Goal: Find specific page/section: Find specific page/section

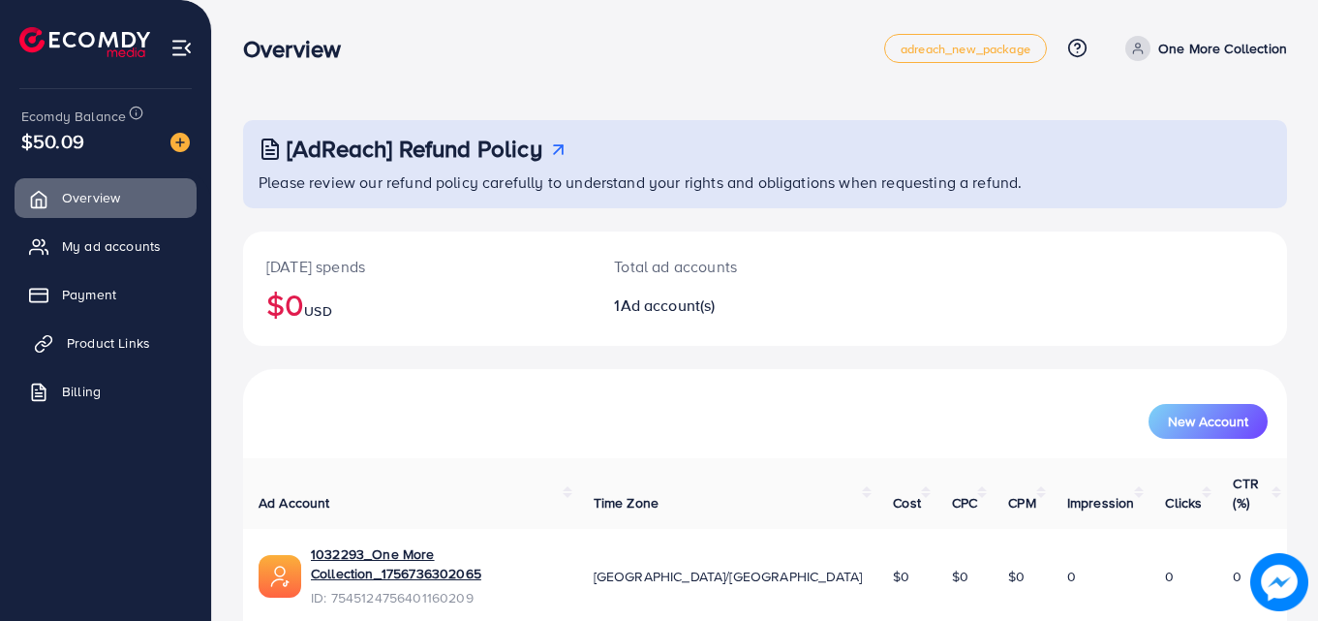
click at [104, 351] on span "Product Links" at bounding box center [108, 342] width 83 height 19
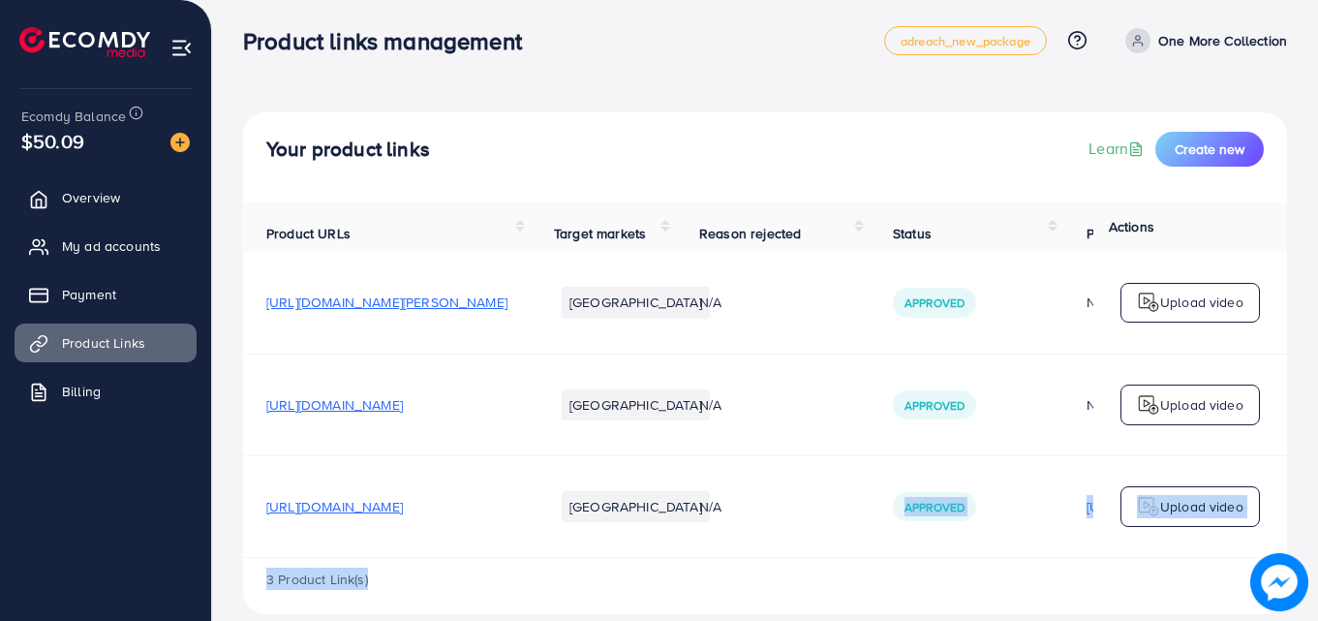
scroll to position [44, 0]
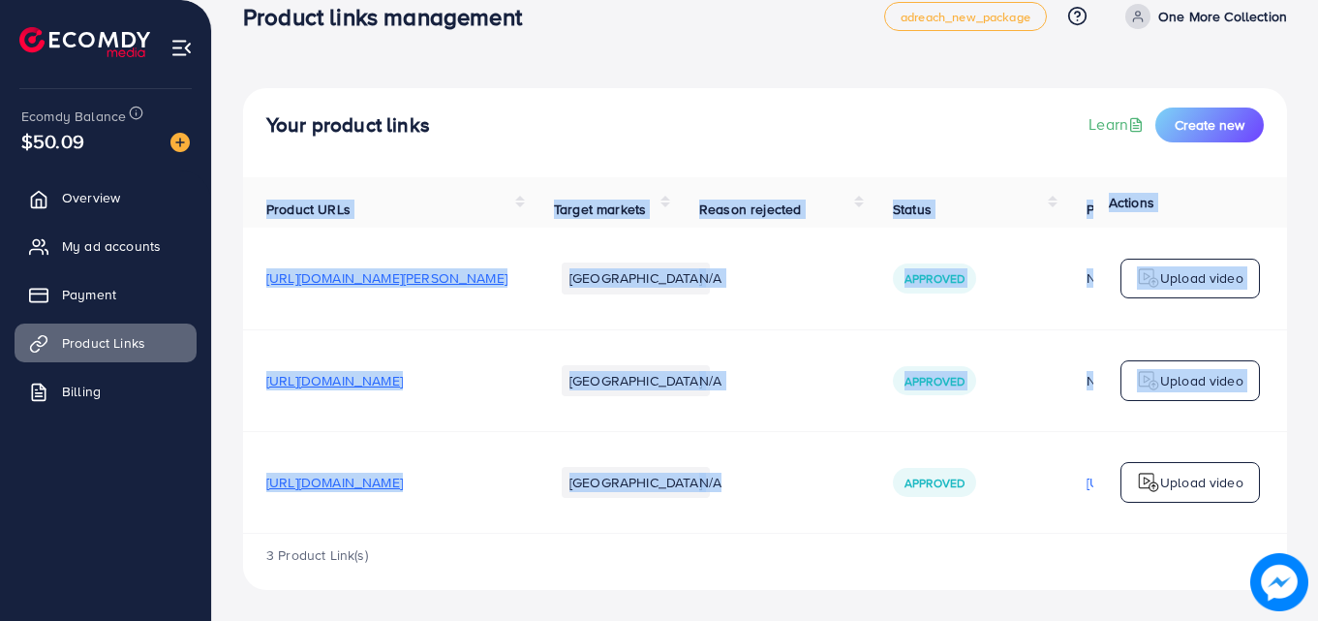
drag, startPoint x: 923, startPoint y: 569, endPoint x: 904, endPoint y: 533, distance: 41.6
click at [904, 533] on div "Product URLs Target markets Reason rejected Status Product video Status video A…" at bounding box center [765, 355] width 1044 height 356
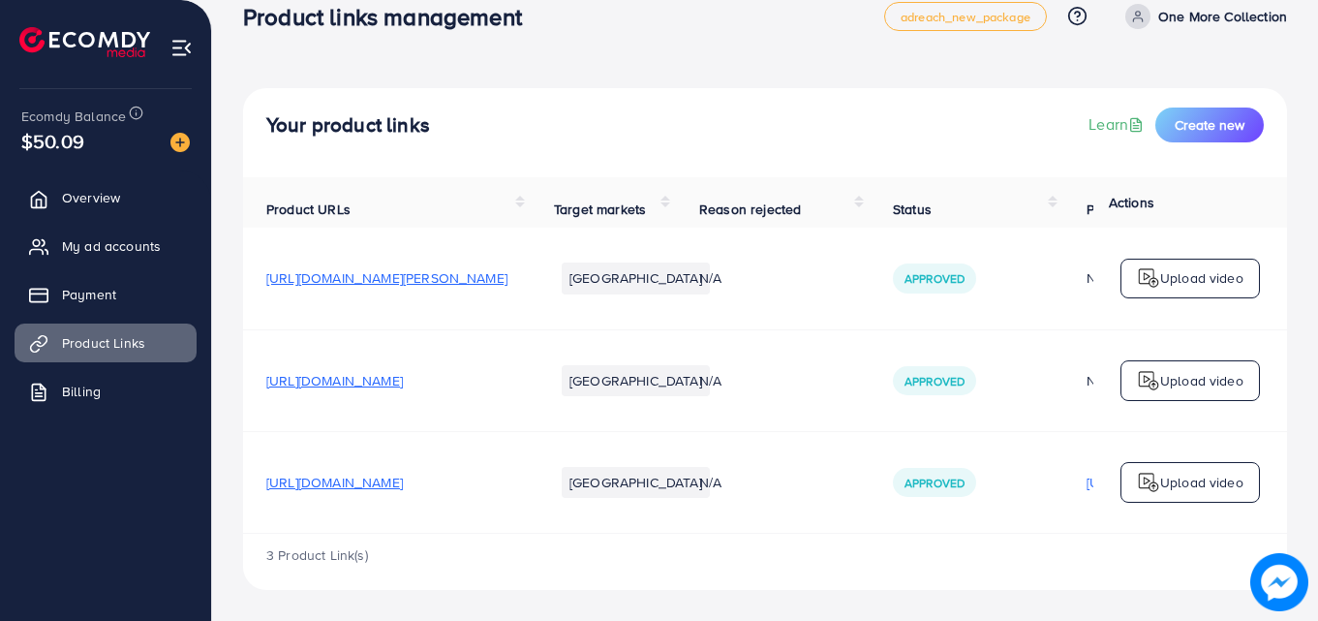
drag, startPoint x: 904, startPoint y: 533, endPoint x: 919, endPoint y: 531, distance: 15.6
click at [919, 531] on div "Product URLs Target markets Reason rejected Status Product video Status video A…" at bounding box center [765, 355] width 1044 height 356
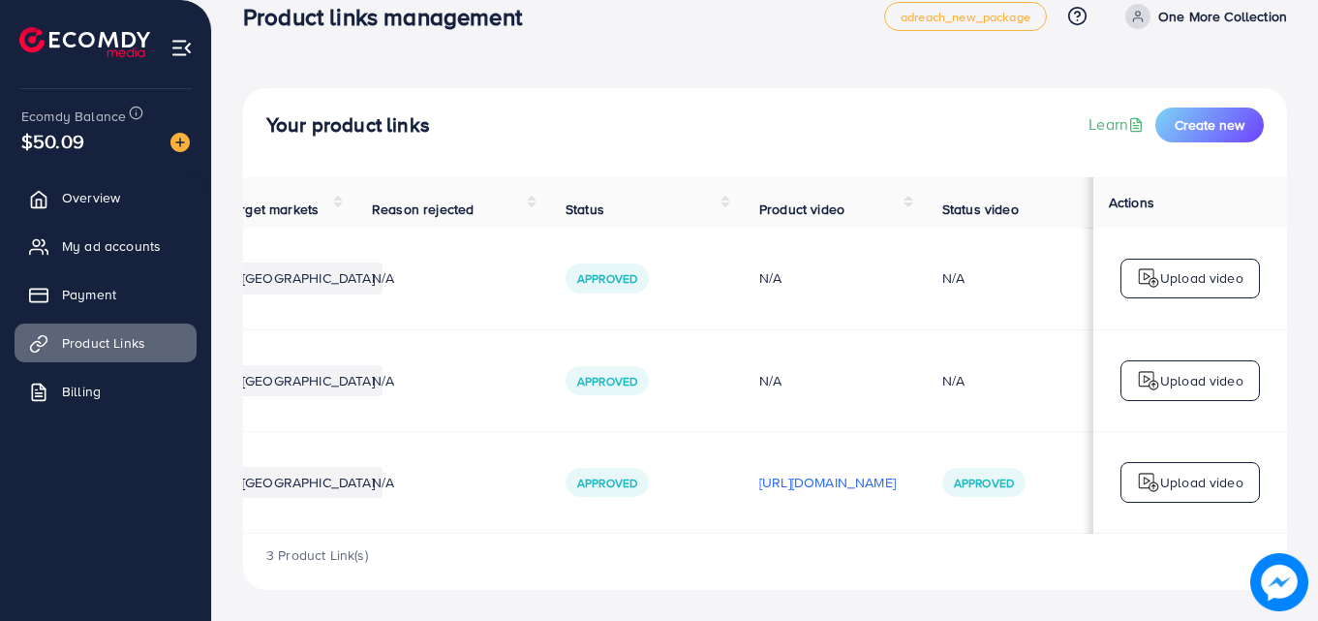
scroll to position [0, 330]
